Goal: Task Accomplishment & Management: Manage account settings

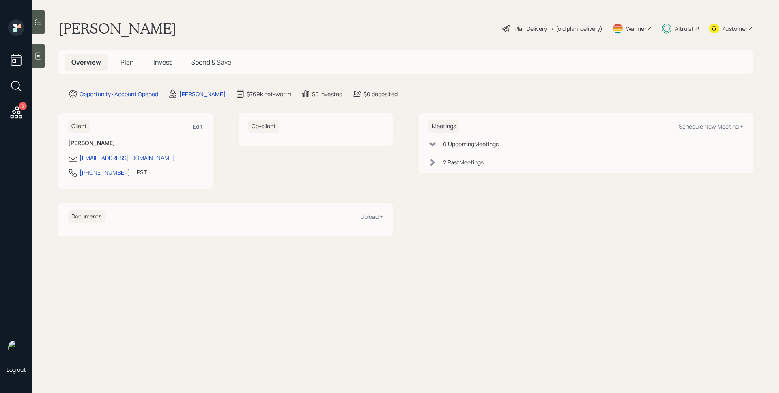
click at [132, 58] on span "Plan" at bounding box center [126, 62] width 13 height 9
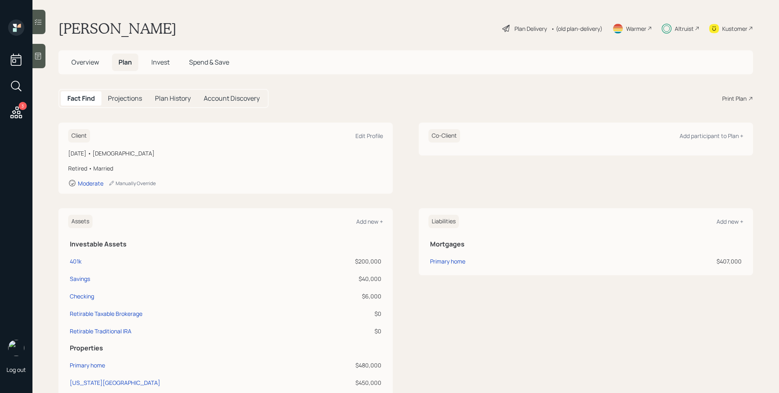
click at [166, 64] on span "Invest" at bounding box center [160, 62] width 18 height 9
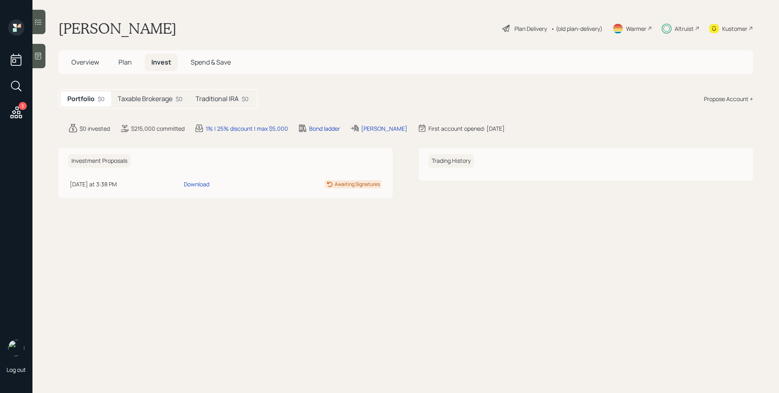
click at [150, 91] on div "Portfolio $0 Taxable Brokerage $0 Traditional IRA $0" at bounding box center [157, 99] width 199 height 20
click at [153, 108] on div "Portfolio $0 Taxable Brokerage $0 Traditional IRA $0" at bounding box center [157, 99] width 199 height 20
click at [153, 105] on div "Taxable Brokerage $0" at bounding box center [150, 98] width 78 height 15
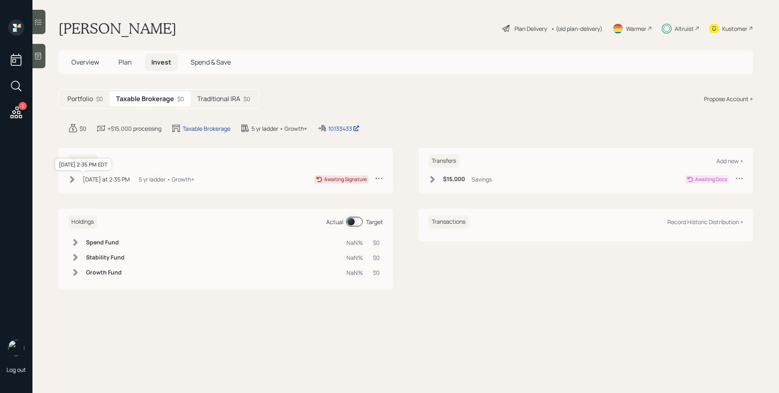
click at [116, 178] on div "Yesterday at 2:35 PM" at bounding box center [106, 179] width 47 height 9
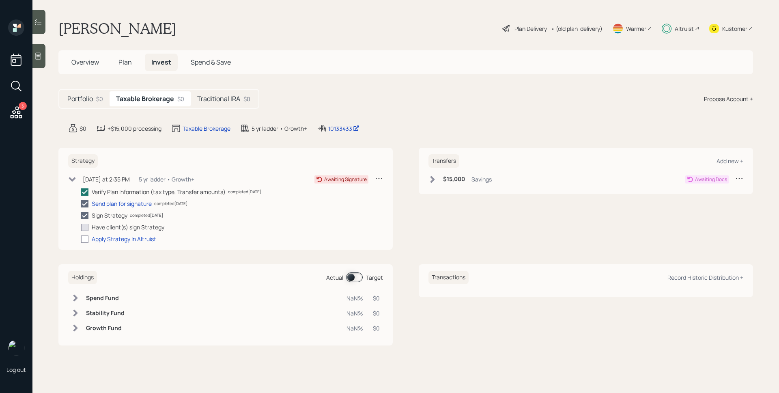
click at [464, 179] on h6 "$15,000" at bounding box center [454, 179] width 22 height 7
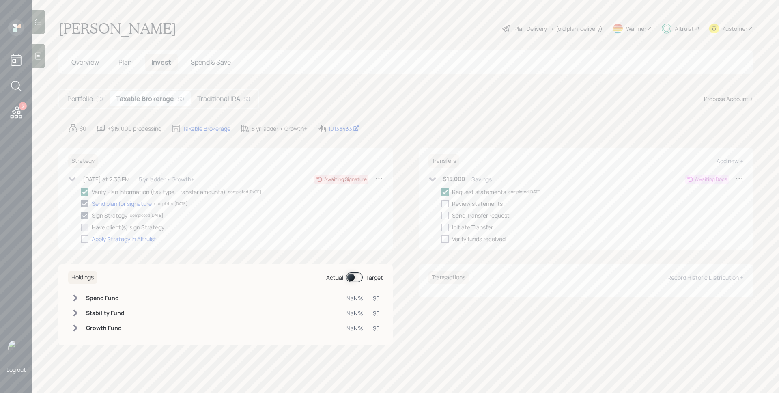
click at [220, 92] on div "Traditional IRA $0" at bounding box center [224, 98] width 66 height 15
